Goal: Transaction & Acquisition: Purchase product/service

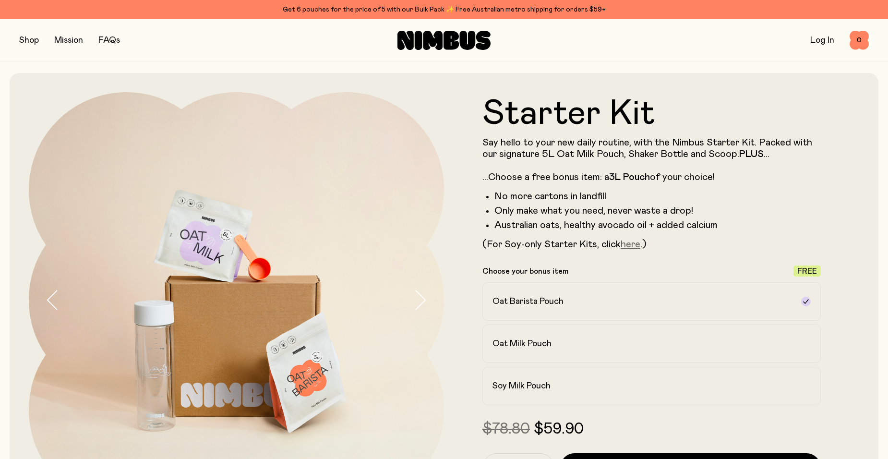
click at [632, 246] on link "here" at bounding box center [631, 245] width 20 height 10
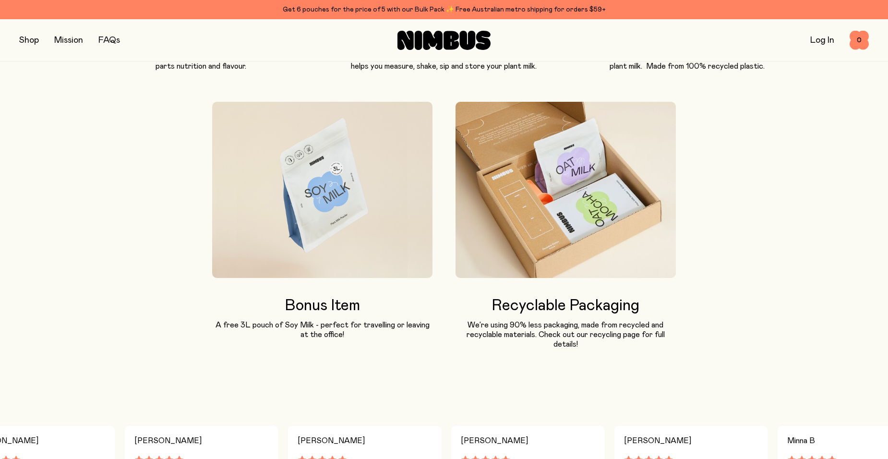
scroll to position [624, 0]
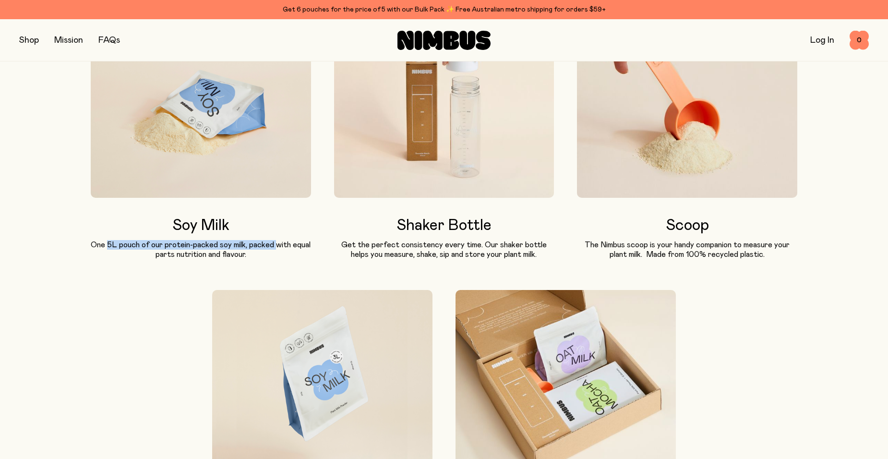
drag, startPoint x: 109, startPoint y: 243, endPoint x: 278, endPoint y: 249, distance: 169.6
click at [278, 249] on p "One 5L pouch of our protein-packed soy milk, packed with equal parts nutrition …" at bounding box center [201, 249] width 220 height 19
drag, startPoint x: 278, startPoint y: 249, endPoint x: 227, endPoint y: 254, distance: 51.6
click at [227, 254] on p "One 5L pouch of our protein-packed soy milk, packed with equal parts nutrition …" at bounding box center [201, 249] width 220 height 19
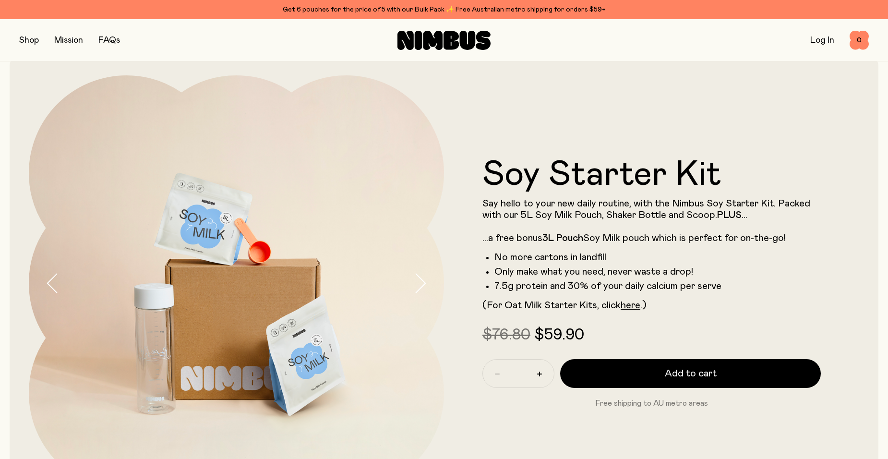
scroll to position [0, 0]
